Goal: Check status

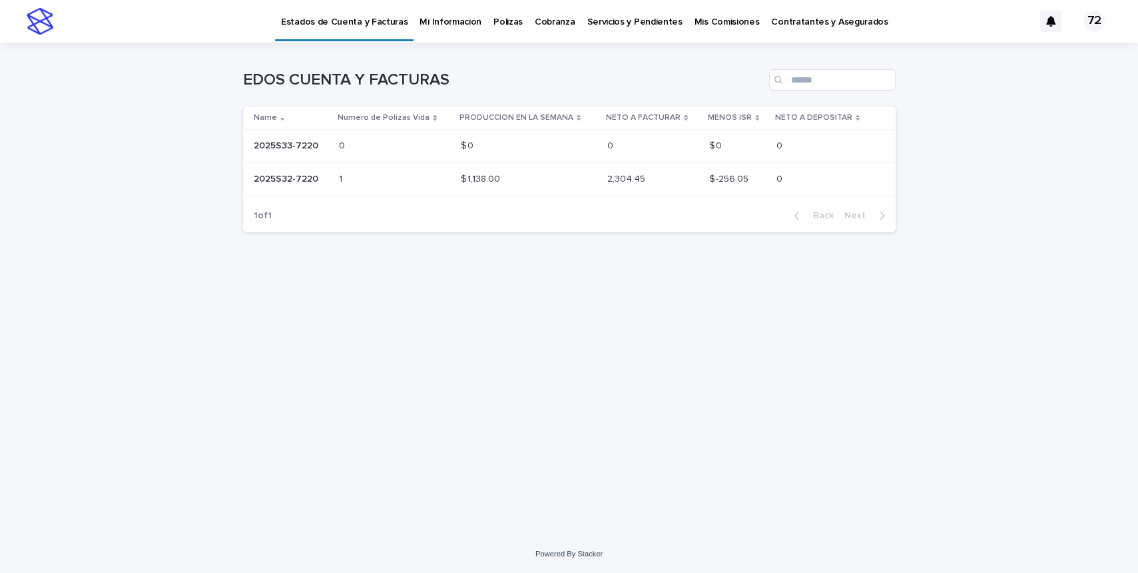
click at [300, 174] on p "2025S32-7220" at bounding box center [287, 178] width 67 height 14
